Goal: Task Accomplishment & Management: Complete application form

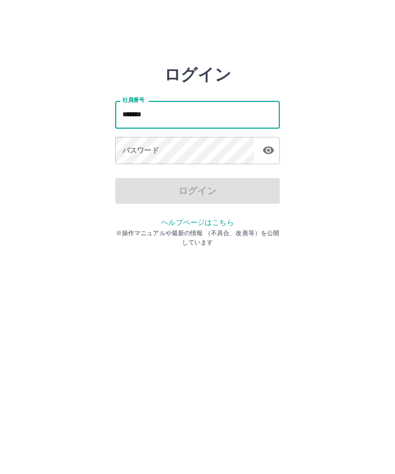
type input "*******"
click at [153, 152] on div "パスワード パスワード" at bounding box center [197, 151] width 165 height 29
click at [141, 152] on div "パスワード パスワード" at bounding box center [197, 151] width 165 height 29
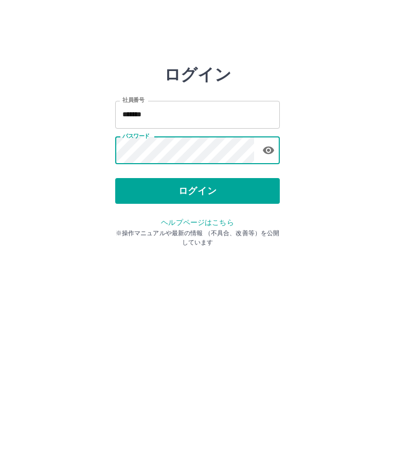
click at [202, 190] on button "ログイン" at bounding box center [197, 191] width 165 height 26
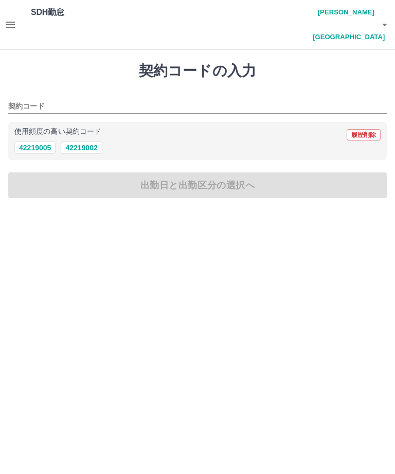
click at [27, 141] on button "42219005" at bounding box center [34, 147] width 41 height 12
type input "********"
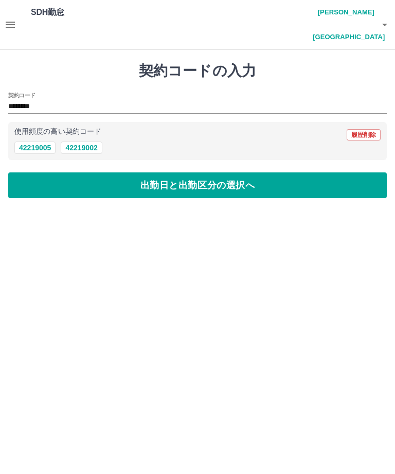
click at [102, 172] on button "出勤日と出勤区分の選択へ" at bounding box center [197, 185] width 379 height 26
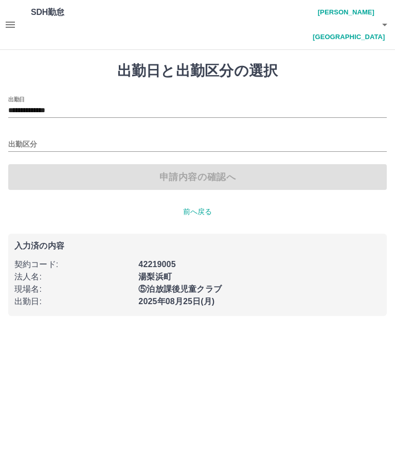
click at [26, 130] on div "出勤区分" at bounding box center [197, 141] width 379 height 22
click at [26, 138] on input "出勤区分" at bounding box center [197, 144] width 379 height 13
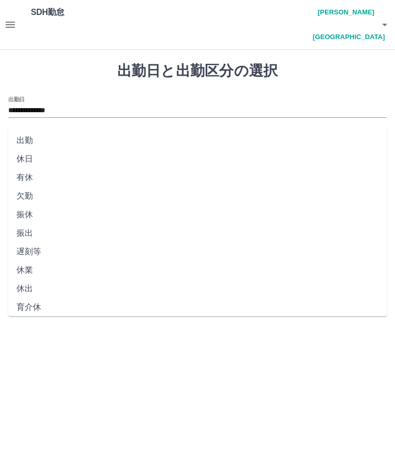
click at [27, 136] on li "出勤" at bounding box center [197, 140] width 379 height 19
type input "**"
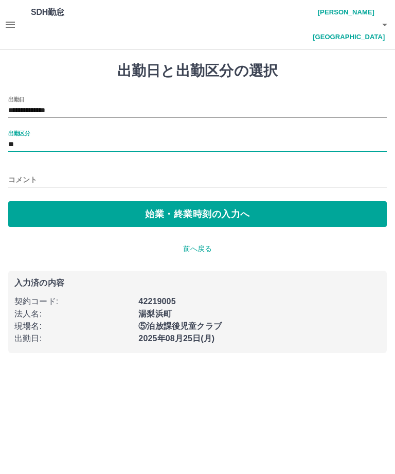
click at [125, 201] on button "始業・終業時刻の入力へ" at bounding box center [197, 214] width 379 height 26
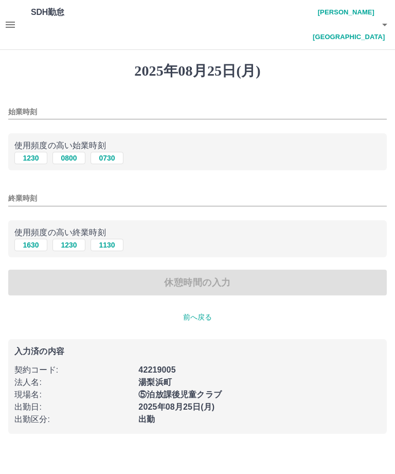
click at [68, 104] on input "始業時刻" at bounding box center [197, 111] width 379 height 15
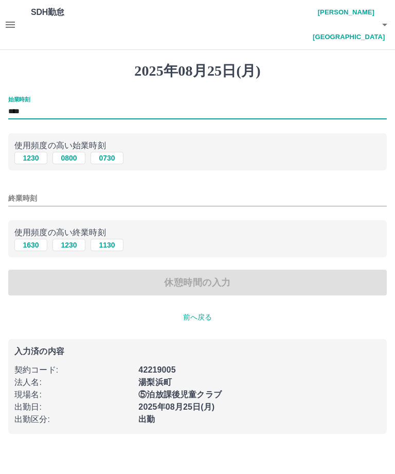
type input "****"
click at [54, 191] on input "終業時刻" at bounding box center [197, 198] width 379 height 15
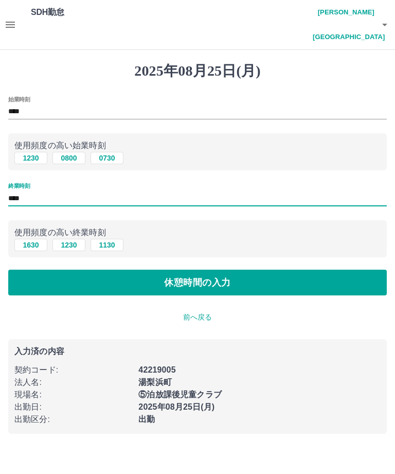
type input "****"
click at [333, 270] on button "休憩時間の入力" at bounding box center [197, 283] width 379 height 26
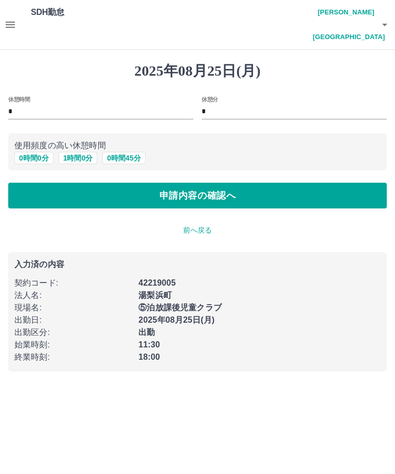
click at [198, 225] on p "前へ戻る" at bounding box center [197, 230] width 379 height 11
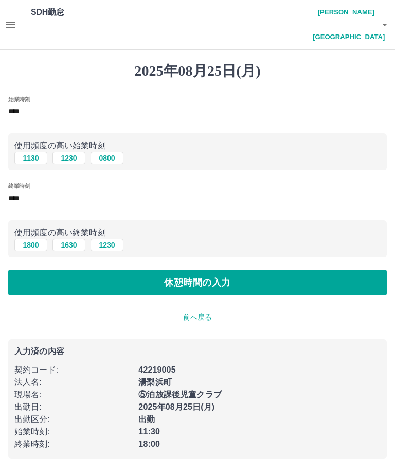
click at [48, 191] on input "****" at bounding box center [197, 198] width 379 height 15
type input "****"
click at [290, 270] on button "休憩時間の入力" at bounding box center [197, 283] width 379 height 26
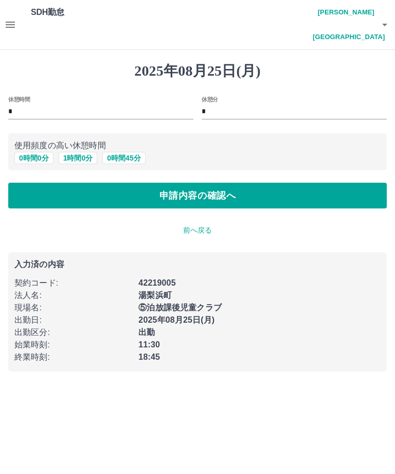
click at [228, 104] on input "*" at bounding box center [294, 111] width 185 height 15
type input "**"
click at [332, 183] on button "申請内容の確認へ" at bounding box center [197, 196] width 379 height 26
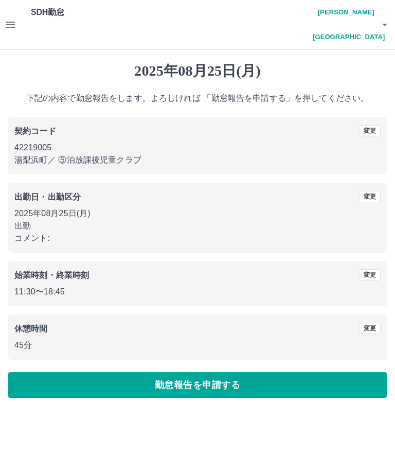
click at [293, 372] on button "勤怠報告を申請する" at bounding box center [197, 385] width 379 height 26
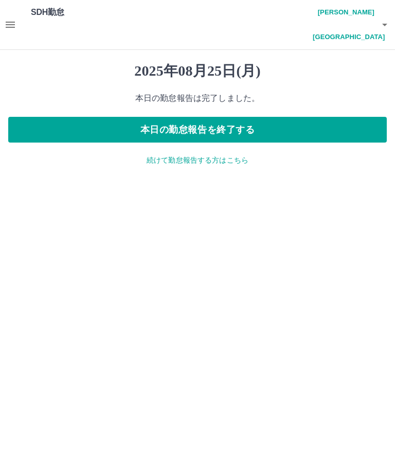
click at [341, 117] on button "本日の勤怠報告を終了する" at bounding box center [197, 130] width 379 height 26
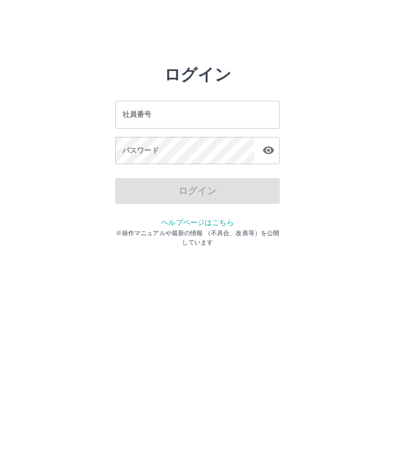
click at [254, 113] on input "社員番号" at bounding box center [197, 114] width 165 height 27
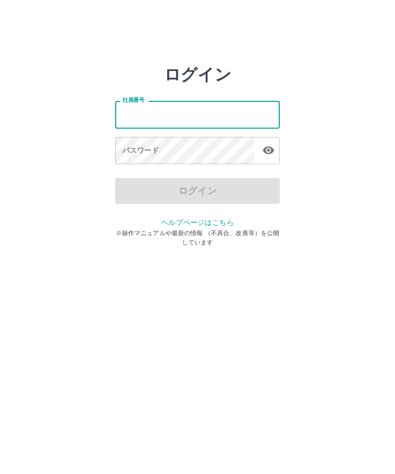
click at [232, 117] on input "社員番号" at bounding box center [197, 114] width 165 height 27
type input "*******"
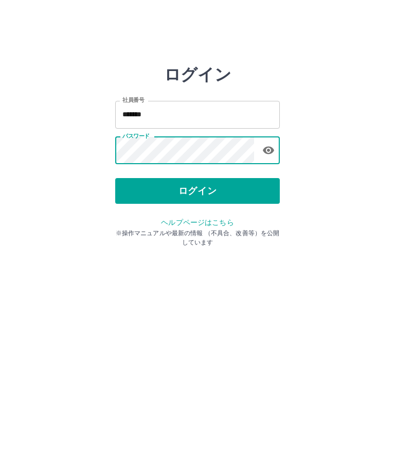
click at [224, 186] on button "ログイン" at bounding box center [197, 191] width 165 height 26
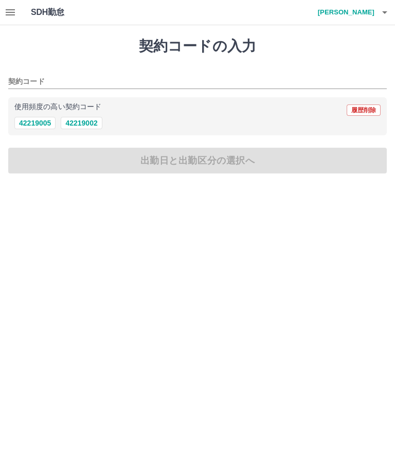
click at [22, 124] on button "42219005" at bounding box center [34, 123] width 41 height 12
type input "********"
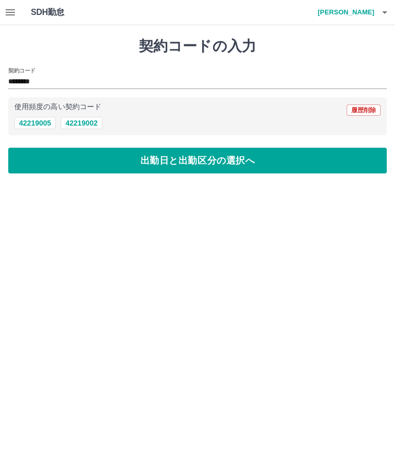
click at [340, 154] on button "出勤日と出勤区分の選択へ" at bounding box center [197, 161] width 379 height 26
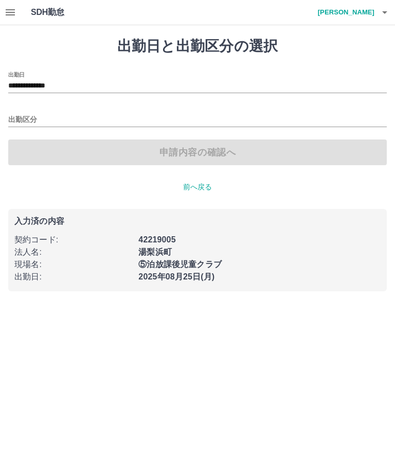
click at [25, 120] on input "出勤区分" at bounding box center [197, 120] width 379 height 13
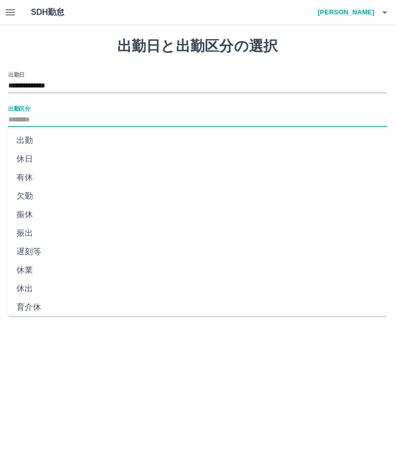
click at [21, 134] on li "出勤" at bounding box center [197, 140] width 379 height 19
type input "**"
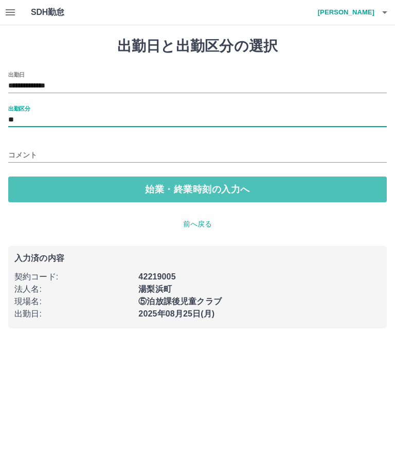
click at [330, 184] on button "始業・終業時刻の入力へ" at bounding box center [197, 189] width 379 height 26
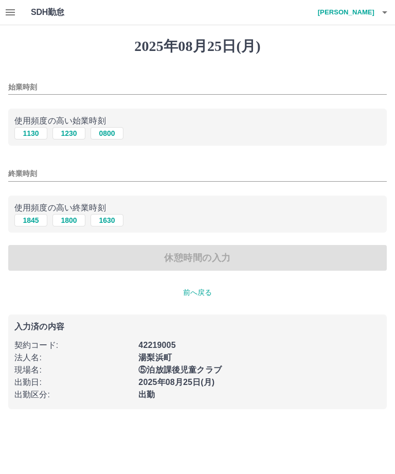
click at [25, 135] on button "1130" at bounding box center [30, 133] width 33 height 12
click at [333, 86] on input "****" at bounding box center [197, 87] width 379 height 15
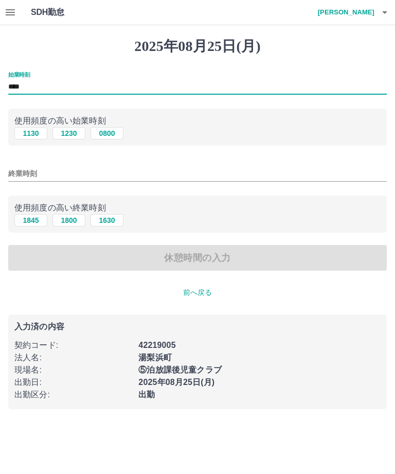
type input "****"
click at [16, 172] on input "終業時刻" at bounding box center [197, 173] width 379 height 15
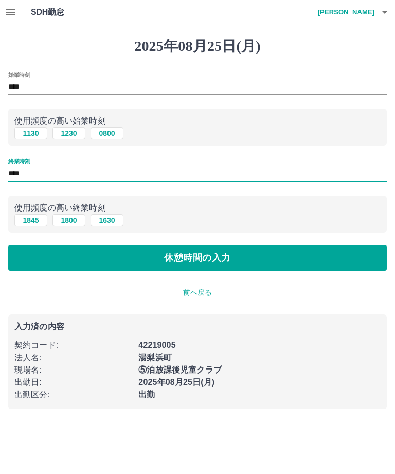
type input "****"
click at [354, 259] on button "休憩時間の入力" at bounding box center [197, 258] width 379 height 26
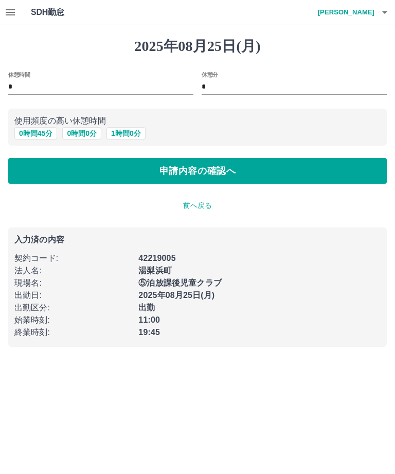
click at [362, 91] on input "*" at bounding box center [294, 87] width 185 height 15
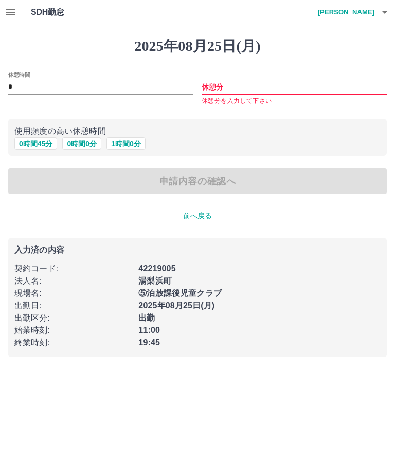
click at [39, 144] on button "0 時間 45 分" at bounding box center [35, 143] width 43 height 12
type input "**"
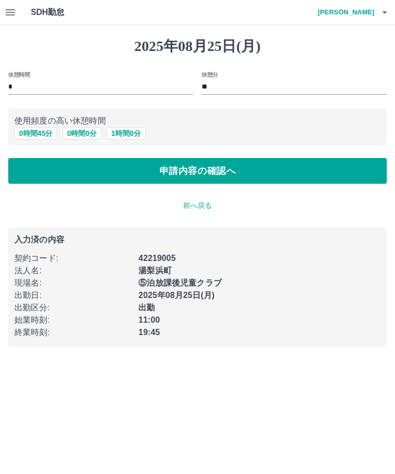
click at [359, 181] on button "申請内容の確認へ" at bounding box center [197, 171] width 379 height 26
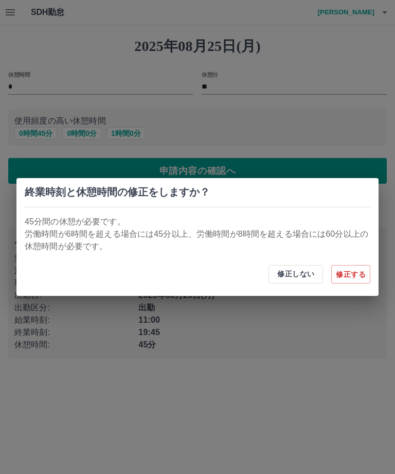
click at [292, 274] on button "修正しない" at bounding box center [296, 274] width 55 height 19
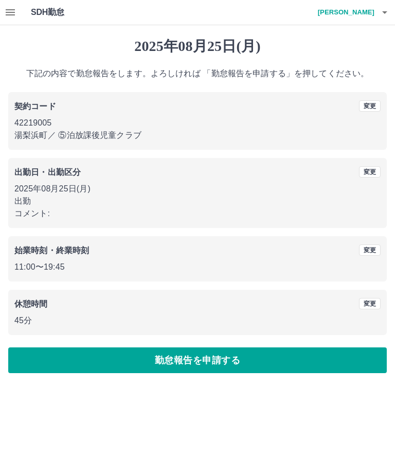
click at [314, 343] on div "2025年08月25日(月) 下記の内容で勤怠報告をします。よろしければ 「勤怠報告を申請する」を押してください。 契約コード 変更 42219005 湯梨浜…" at bounding box center [197, 205] width 395 height 360
click at [31, 368] on button "勤怠報告を申請する" at bounding box center [197, 360] width 379 height 26
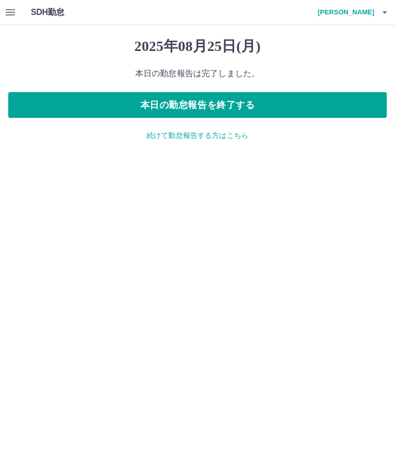
click at [364, 104] on button "本日の勤怠報告を終了する" at bounding box center [197, 105] width 379 height 26
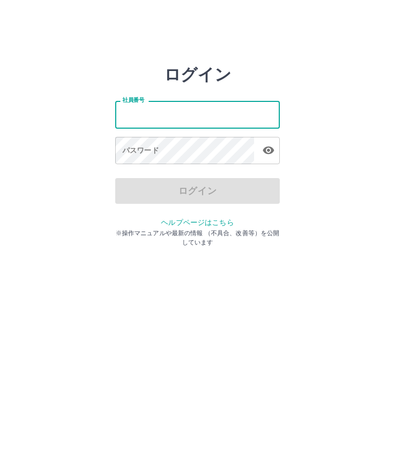
click at [220, 119] on input "社員番号" at bounding box center [197, 114] width 165 height 27
click at [220, 118] on input "社員番号" at bounding box center [197, 114] width 165 height 27
click at [238, 122] on input "社員番号" at bounding box center [197, 114] width 165 height 27
type input "*******"
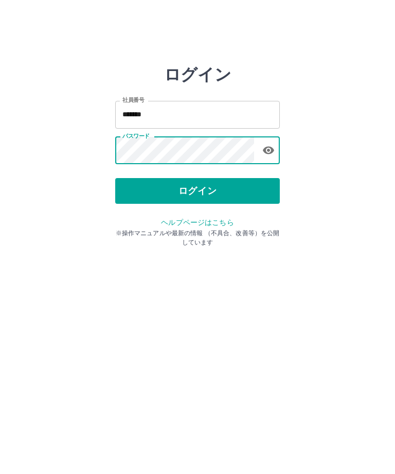
click at [205, 191] on button "ログイン" at bounding box center [197, 191] width 165 height 26
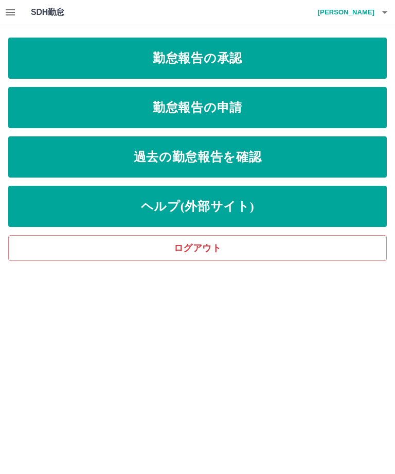
click at [209, 110] on link "勤怠報告の申請" at bounding box center [197, 107] width 379 height 41
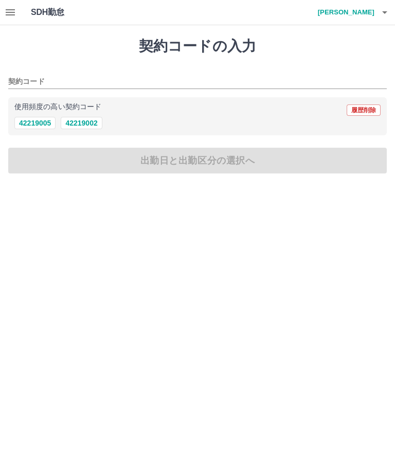
click at [30, 128] on button "42219005" at bounding box center [34, 123] width 41 height 12
type input "********"
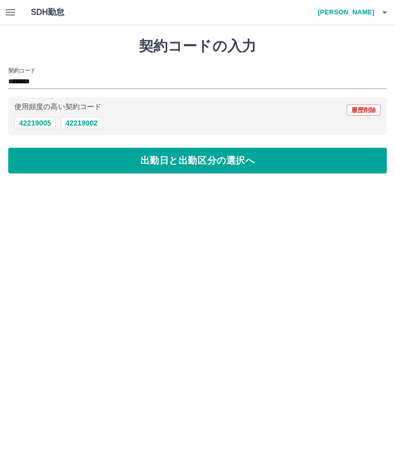
click at [167, 170] on button "出勤日と出勤区分の選択へ" at bounding box center [197, 161] width 379 height 26
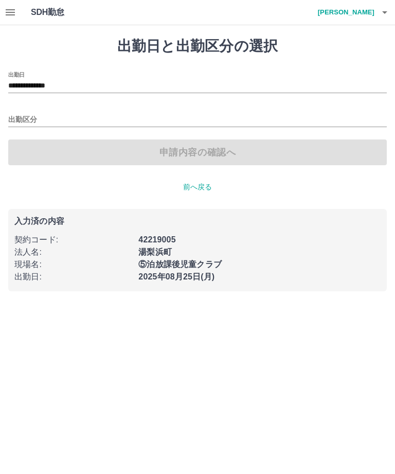
click at [67, 115] on input "出勤区分" at bounding box center [197, 120] width 379 height 13
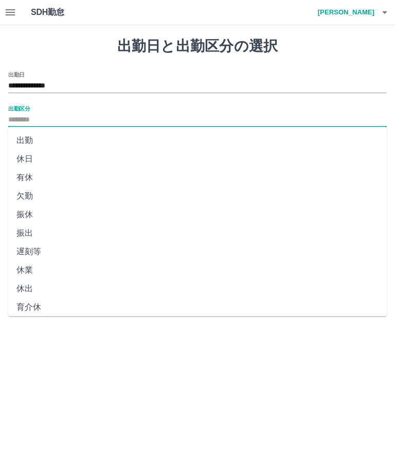
click at [88, 145] on li "出勤" at bounding box center [197, 140] width 379 height 19
type input "**"
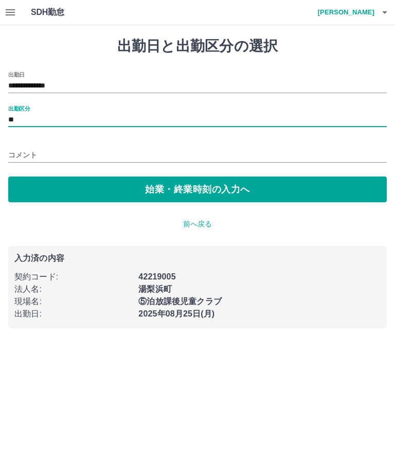
click at [150, 190] on button "始業・終業時刻の入力へ" at bounding box center [197, 189] width 379 height 26
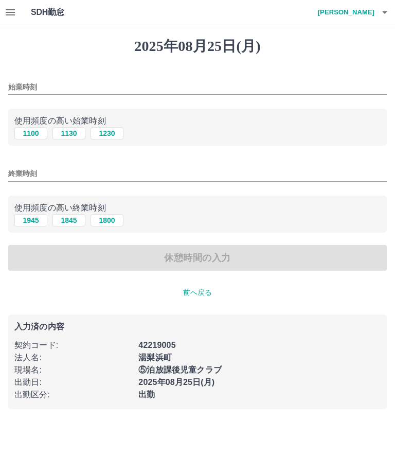
click at [84, 90] on input "始業時刻" at bounding box center [197, 87] width 379 height 15
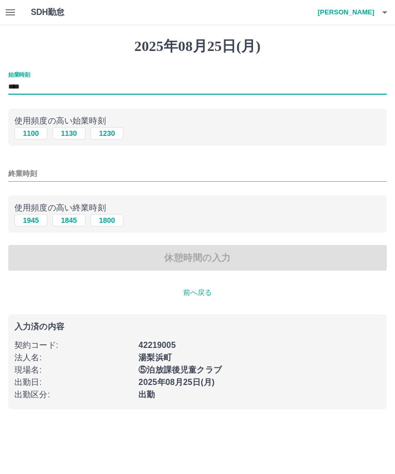
type input "****"
click at [92, 174] on input "終業時刻" at bounding box center [197, 173] width 379 height 15
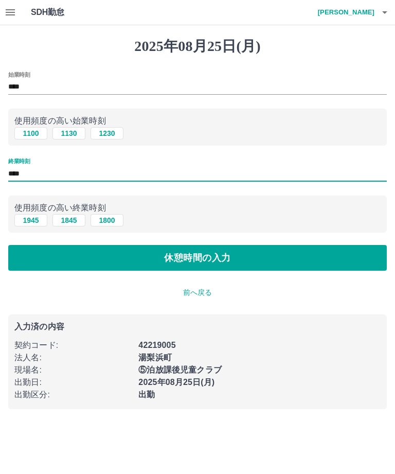
type input "****"
click at [173, 261] on button "休憩時間の入力" at bounding box center [197, 258] width 379 height 26
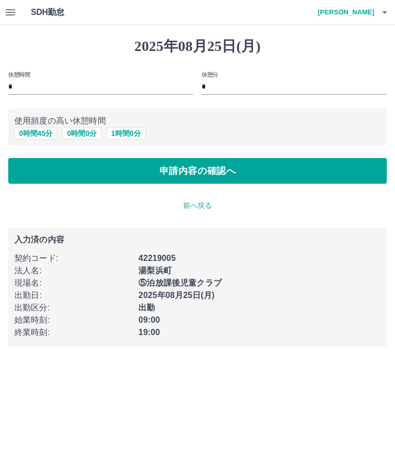
click at [82, 91] on input "*" at bounding box center [100, 87] width 185 height 15
type input "*"
click at [225, 90] on input "*" at bounding box center [294, 87] width 185 height 15
type input "**"
click at [221, 174] on button "申請内容の確認へ" at bounding box center [197, 171] width 379 height 26
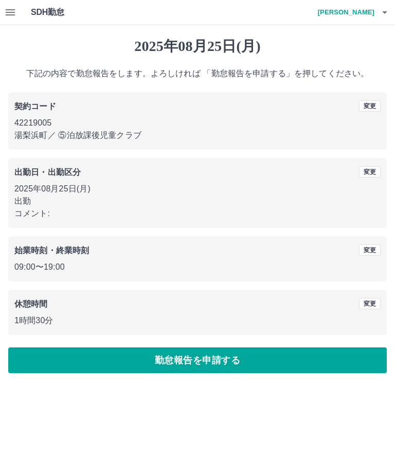
click at [203, 366] on button "勤怠報告を申請する" at bounding box center [197, 360] width 379 height 26
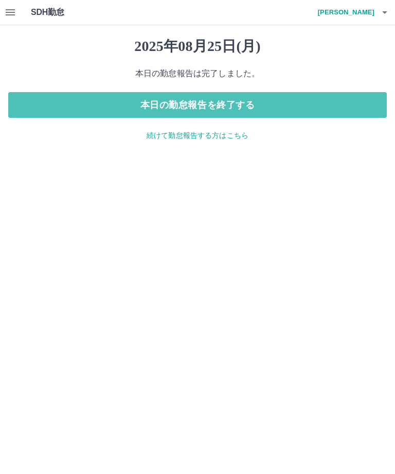
click at [203, 103] on button "本日の勤怠報告を終了する" at bounding box center [197, 105] width 379 height 26
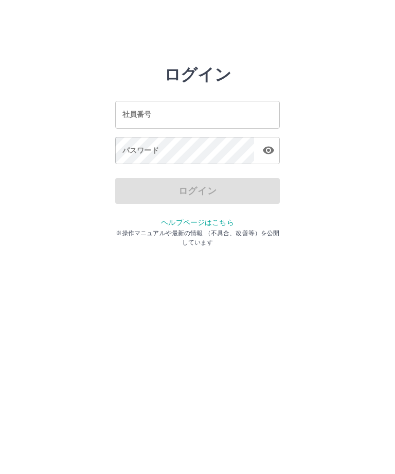
click at [211, 114] on input "社員番号" at bounding box center [197, 114] width 165 height 27
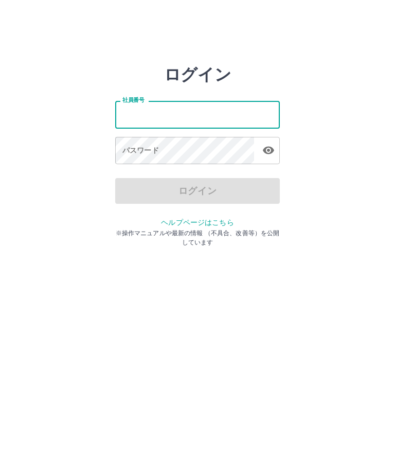
type input "*******"
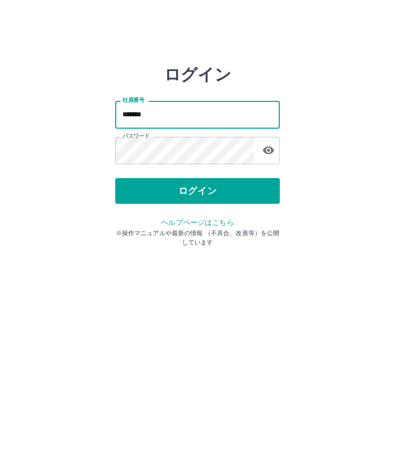
click at [236, 194] on button "ログイン" at bounding box center [197, 191] width 165 height 26
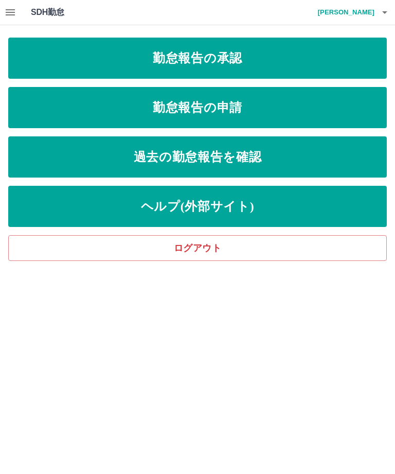
click at [246, 68] on link "勤怠報告の承認" at bounding box center [197, 58] width 379 height 41
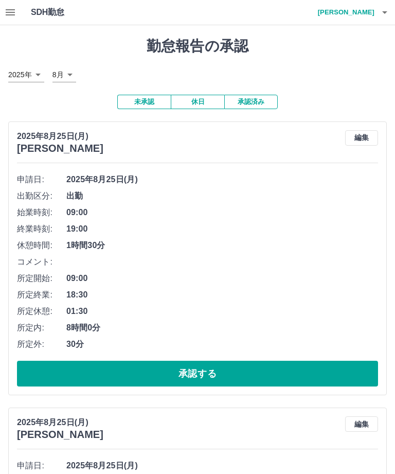
click at [225, 379] on button "承認する" at bounding box center [197, 374] width 361 height 26
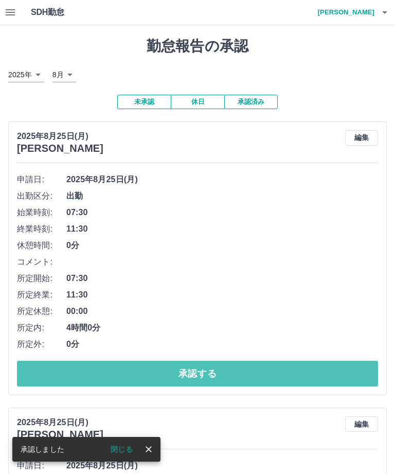
click at [223, 371] on button "承認する" at bounding box center [197, 374] width 361 height 26
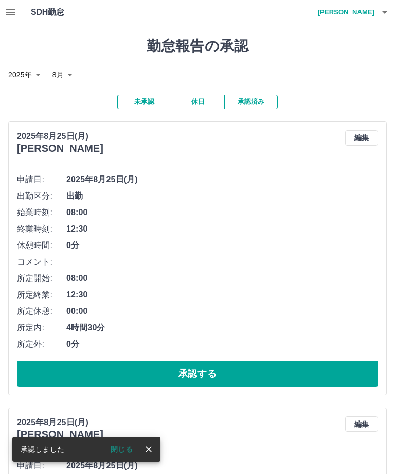
click at [220, 369] on button "承認する" at bounding box center [197, 374] width 361 height 26
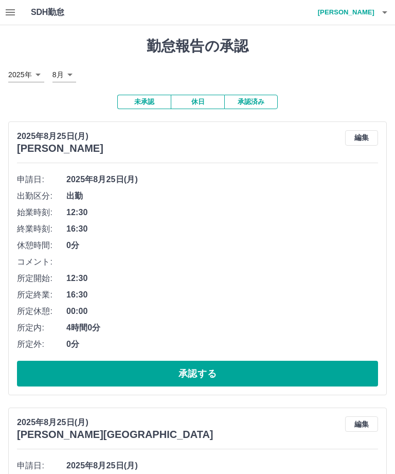
click at [213, 368] on button "承認する" at bounding box center [197, 374] width 361 height 26
click at [212, 374] on button "承認する" at bounding box center [197, 374] width 361 height 26
click at [208, 374] on button "承認する" at bounding box center [197, 374] width 361 height 26
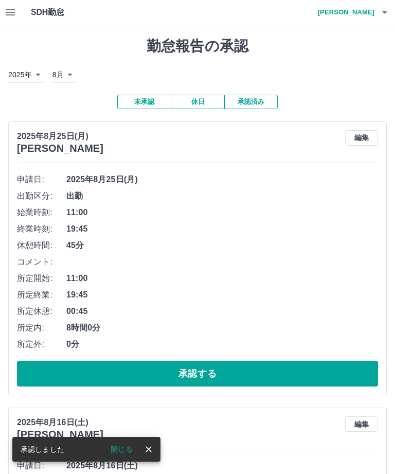
click at [203, 376] on button "承認する" at bounding box center [197, 374] width 361 height 26
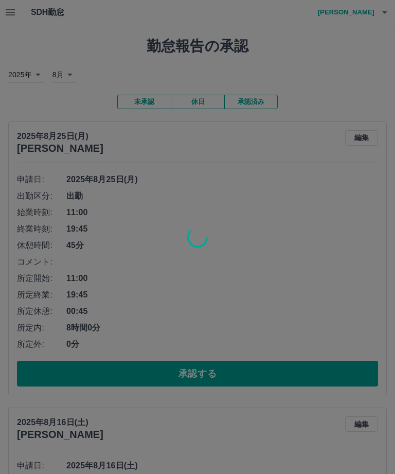
click at [249, 180] on div at bounding box center [197, 237] width 395 height 474
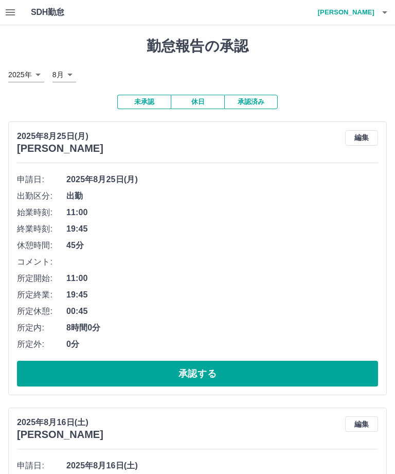
click at [211, 373] on button "承認する" at bounding box center [197, 374] width 361 height 26
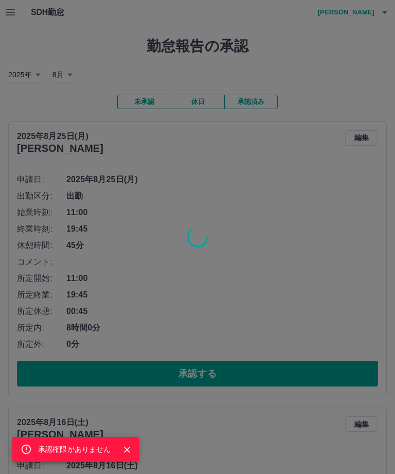
click at [214, 378] on div "承認権限がありません" at bounding box center [197, 237] width 395 height 474
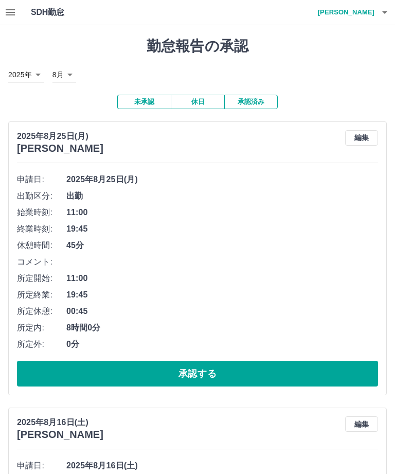
click at [226, 378] on button "承認する" at bounding box center [197, 374] width 361 height 26
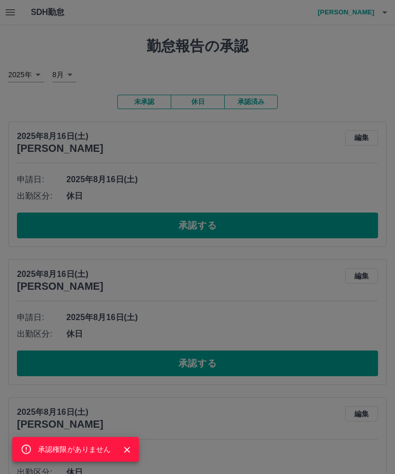
click at [221, 232] on div "承認権限がありません" at bounding box center [197, 237] width 395 height 474
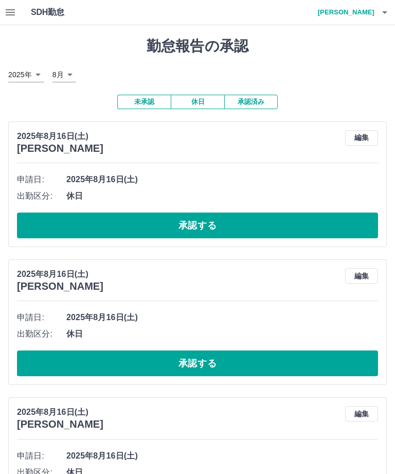
click at [208, 228] on button "承認する" at bounding box center [197, 225] width 361 height 26
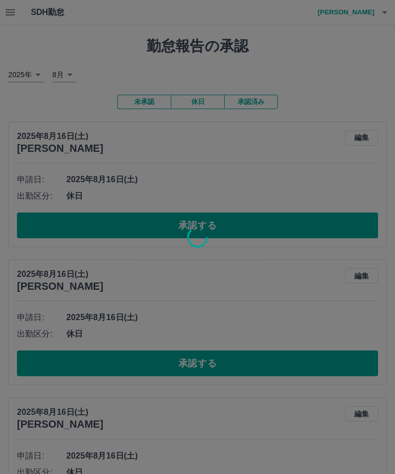
click at [394, 467] on div at bounding box center [197, 237] width 395 height 474
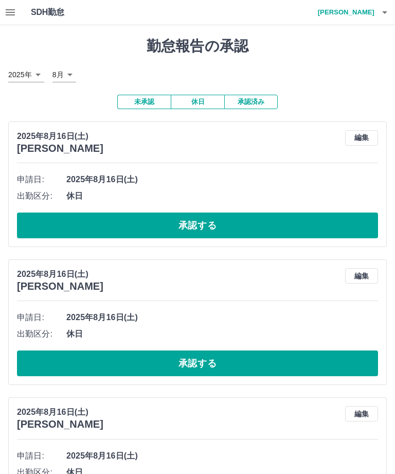
click at [206, 227] on button "承認する" at bounding box center [197, 225] width 361 height 26
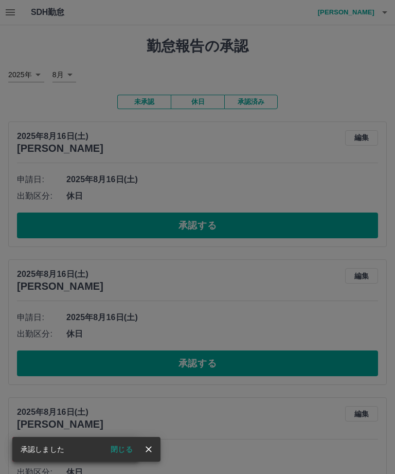
click at [152, 449] on icon "close" at bounding box center [149, 449] width 10 height 10
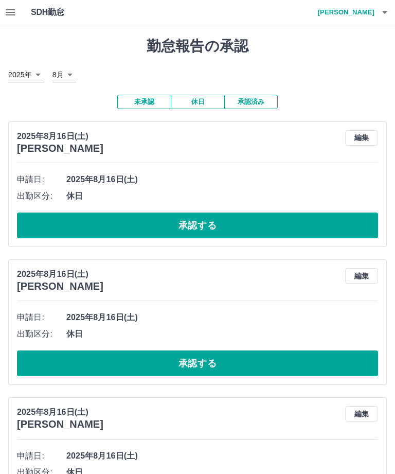
click at [202, 225] on button "承認する" at bounding box center [197, 225] width 361 height 26
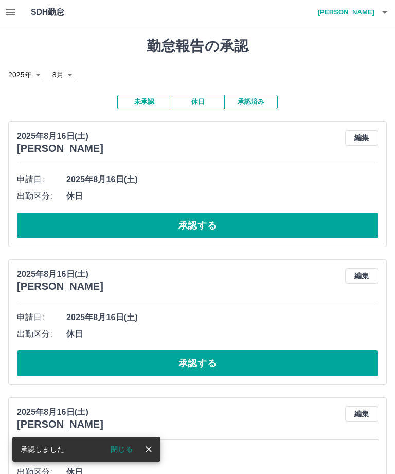
click at [207, 225] on button "承認する" at bounding box center [197, 225] width 361 height 26
click at [205, 227] on button "承認する" at bounding box center [197, 225] width 361 height 26
click at [197, 224] on button "承認する" at bounding box center [197, 225] width 361 height 26
click at [218, 233] on button "承認する" at bounding box center [197, 225] width 361 height 26
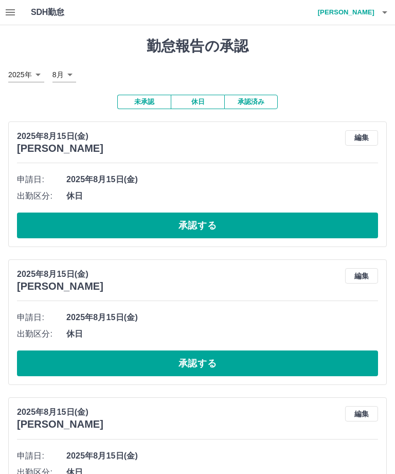
click at [226, 234] on button "承認する" at bounding box center [197, 225] width 361 height 26
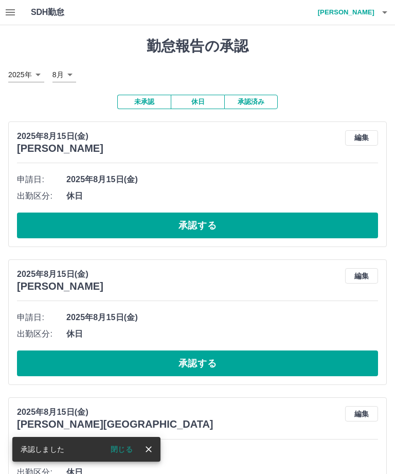
click at [207, 227] on button "承認する" at bounding box center [197, 225] width 361 height 26
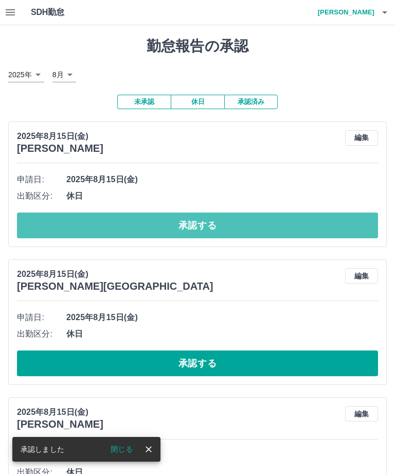
click at [218, 230] on button "承認する" at bounding box center [197, 225] width 361 height 26
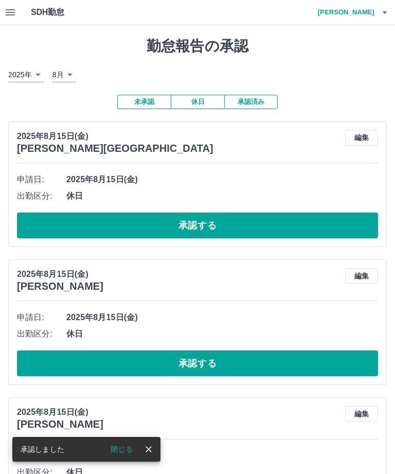
click at [212, 230] on button "承認する" at bounding box center [197, 225] width 361 height 26
click at [211, 233] on button "承認する" at bounding box center [197, 225] width 361 height 26
click at [209, 220] on button "承認する" at bounding box center [197, 225] width 361 height 26
click at [214, 228] on button "承認する" at bounding box center [197, 225] width 361 height 26
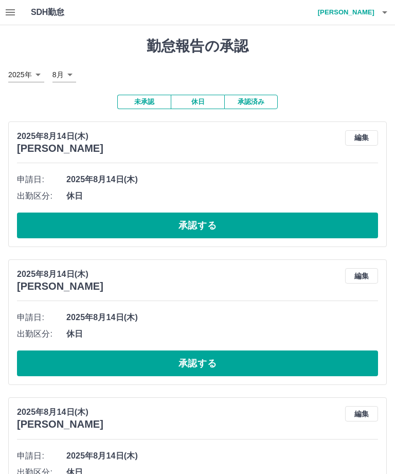
click at [217, 226] on button "承認する" at bounding box center [197, 225] width 361 height 26
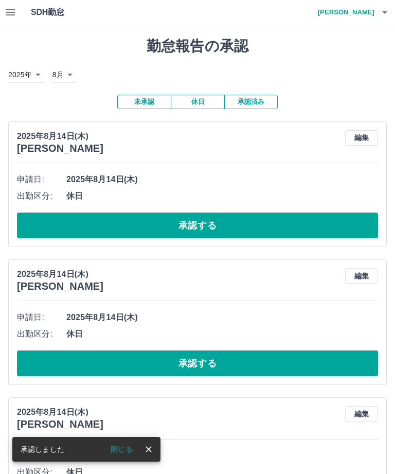
click at [221, 219] on button "承認する" at bounding box center [197, 225] width 361 height 26
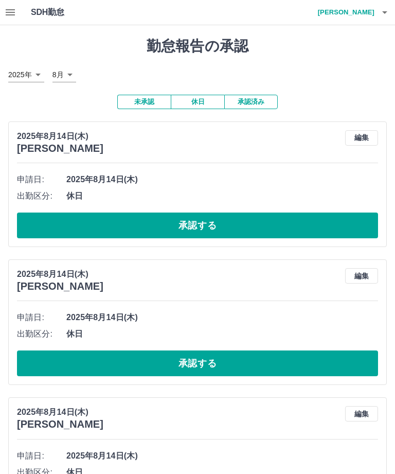
click at [199, 228] on button "承認する" at bounding box center [197, 225] width 361 height 26
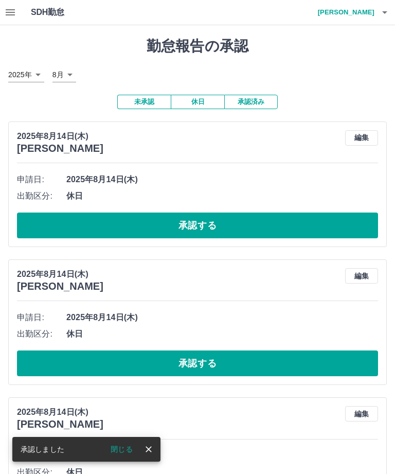
click at [213, 235] on button "承認する" at bounding box center [197, 225] width 361 height 26
click at [209, 221] on button "承認する" at bounding box center [197, 225] width 361 height 26
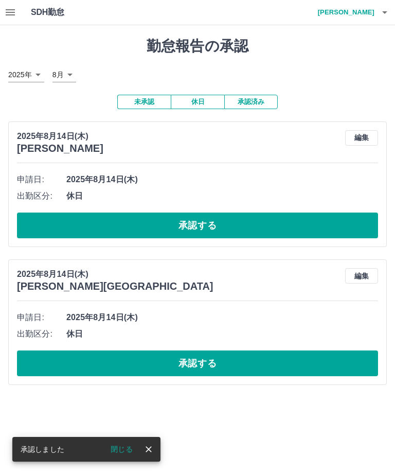
click at [211, 235] on button "承認する" at bounding box center [197, 225] width 361 height 26
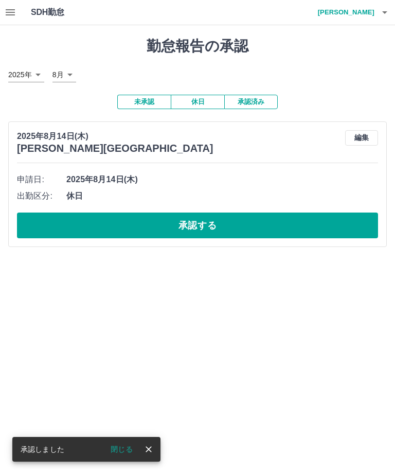
click at [221, 226] on button "承認する" at bounding box center [197, 225] width 361 height 26
